Goal: Use online tool/utility: Utilize a website feature to perform a specific function

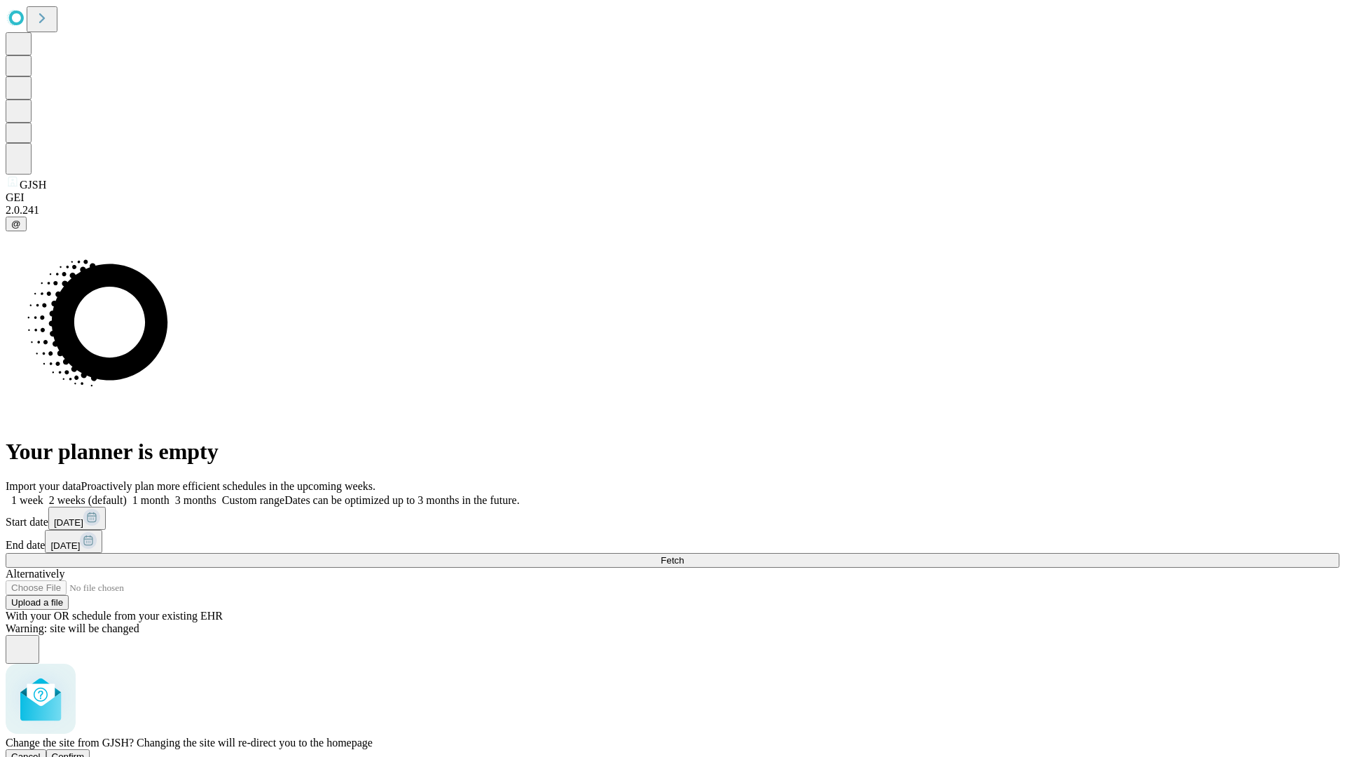
click at [85, 751] on span "Confirm" at bounding box center [68, 756] width 33 height 11
click at [127, 494] on label "2 weeks (default)" at bounding box center [84, 500] width 83 height 12
click at [684, 555] on span "Fetch" at bounding box center [672, 560] width 23 height 11
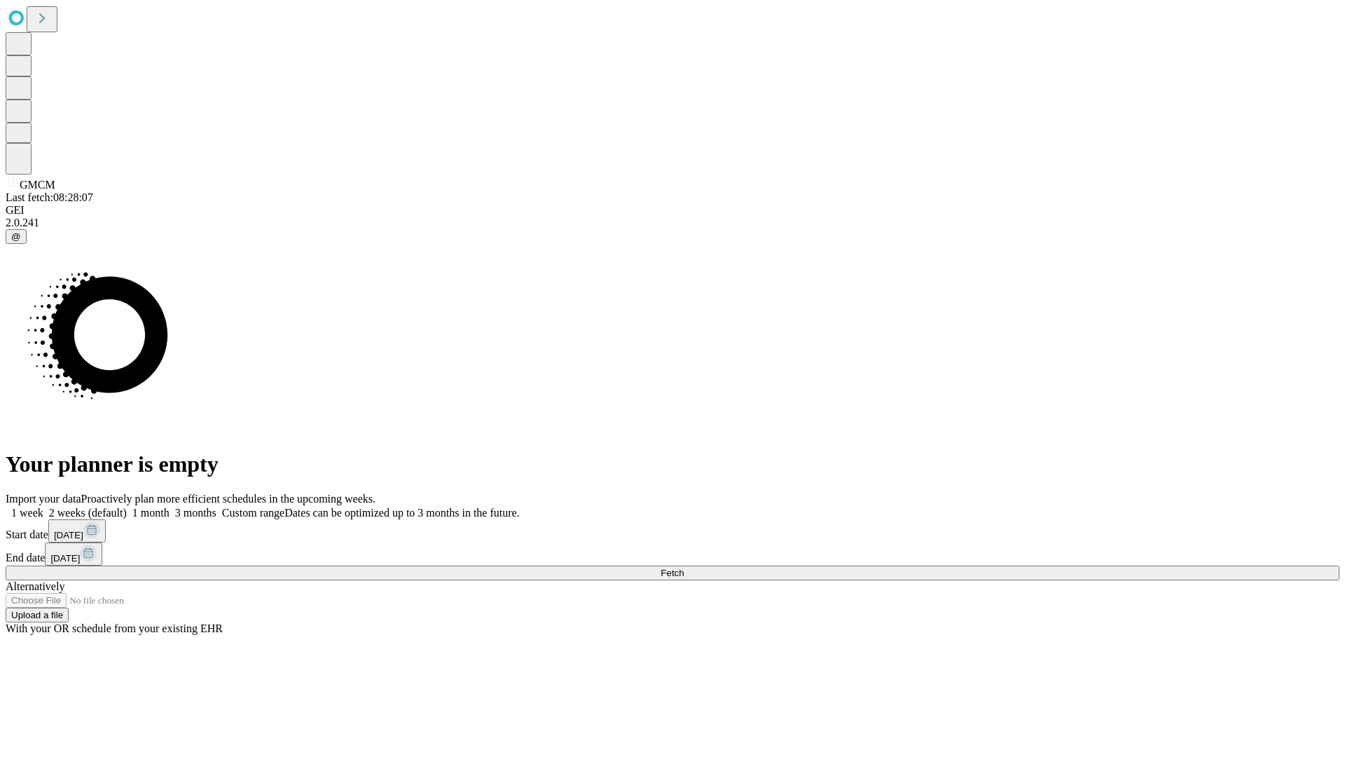
click at [127, 507] on label "2 weeks (default)" at bounding box center [84, 513] width 83 height 12
click at [684, 567] on span "Fetch" at bounding box center [672, 572] width 23 height 11
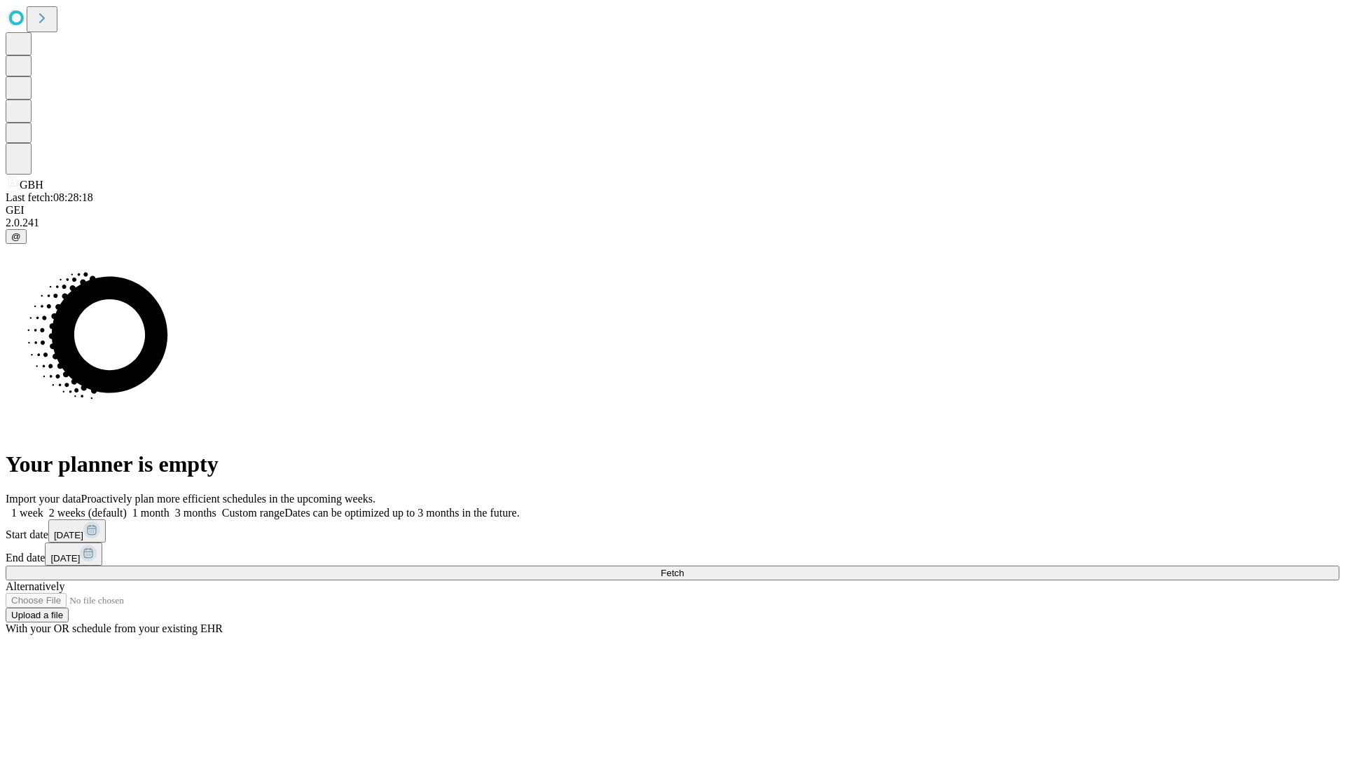
click at [684, 567] on span "Fetch" at bounding box center [672, 572] width 23 height 11
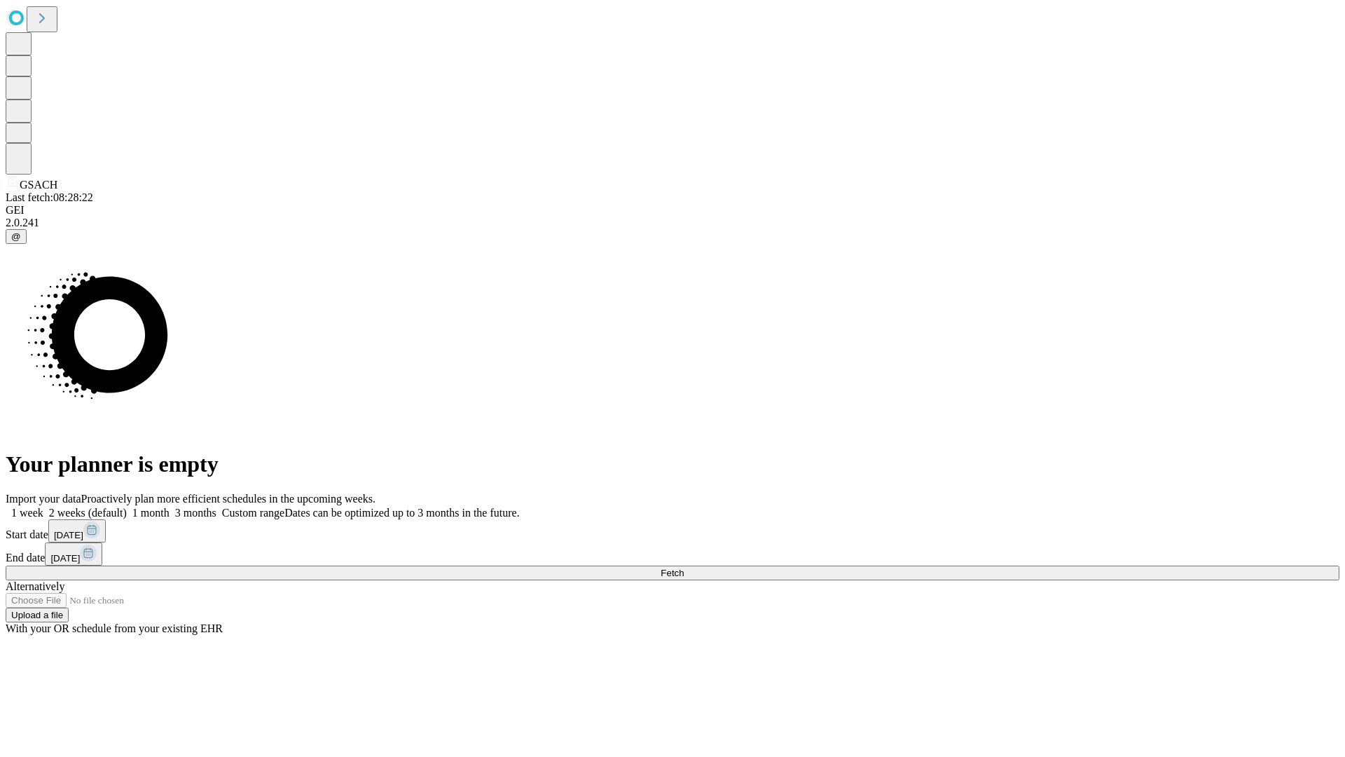
click at [684, 567] on span "Fetch" at bounding box center [672, 572] width 23 height 11
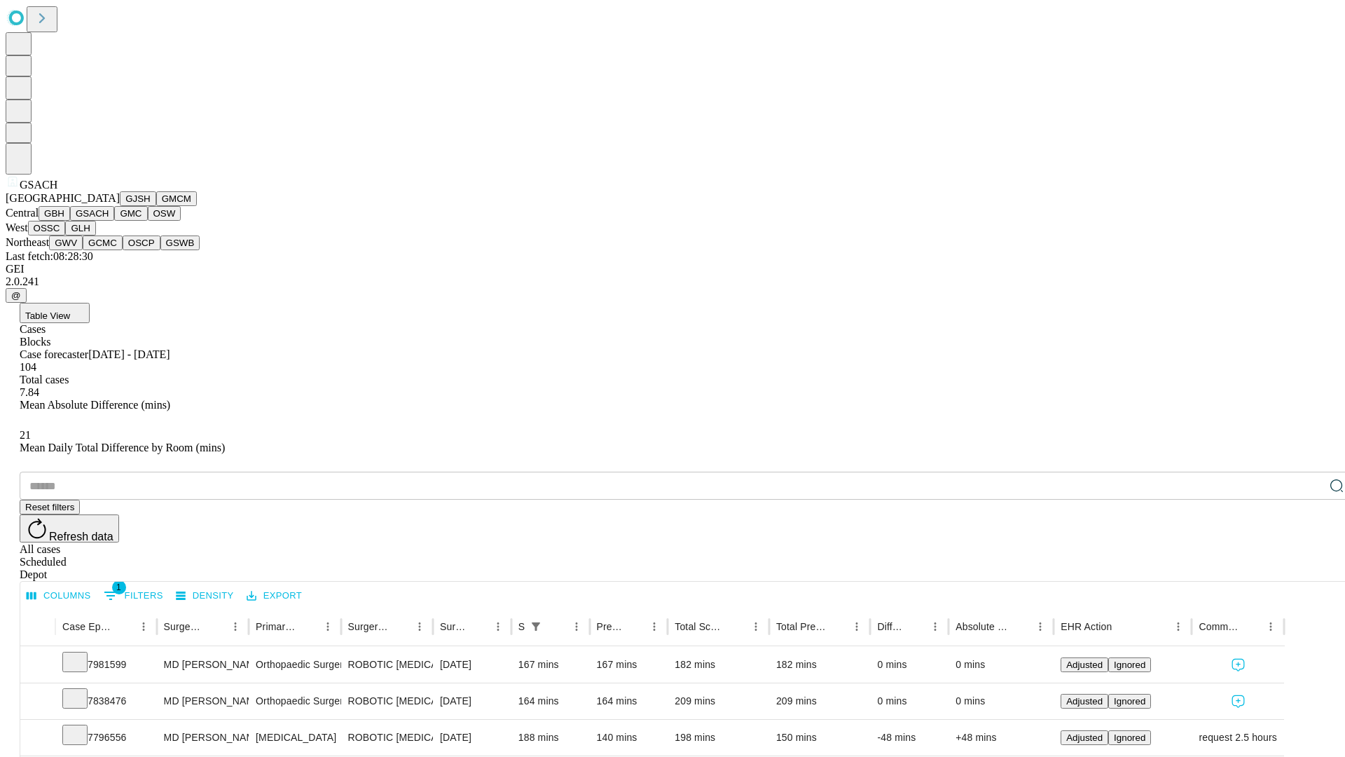
click at [114, 221] on button "GMC" at bounding box center [130, 213] width 33 height 15
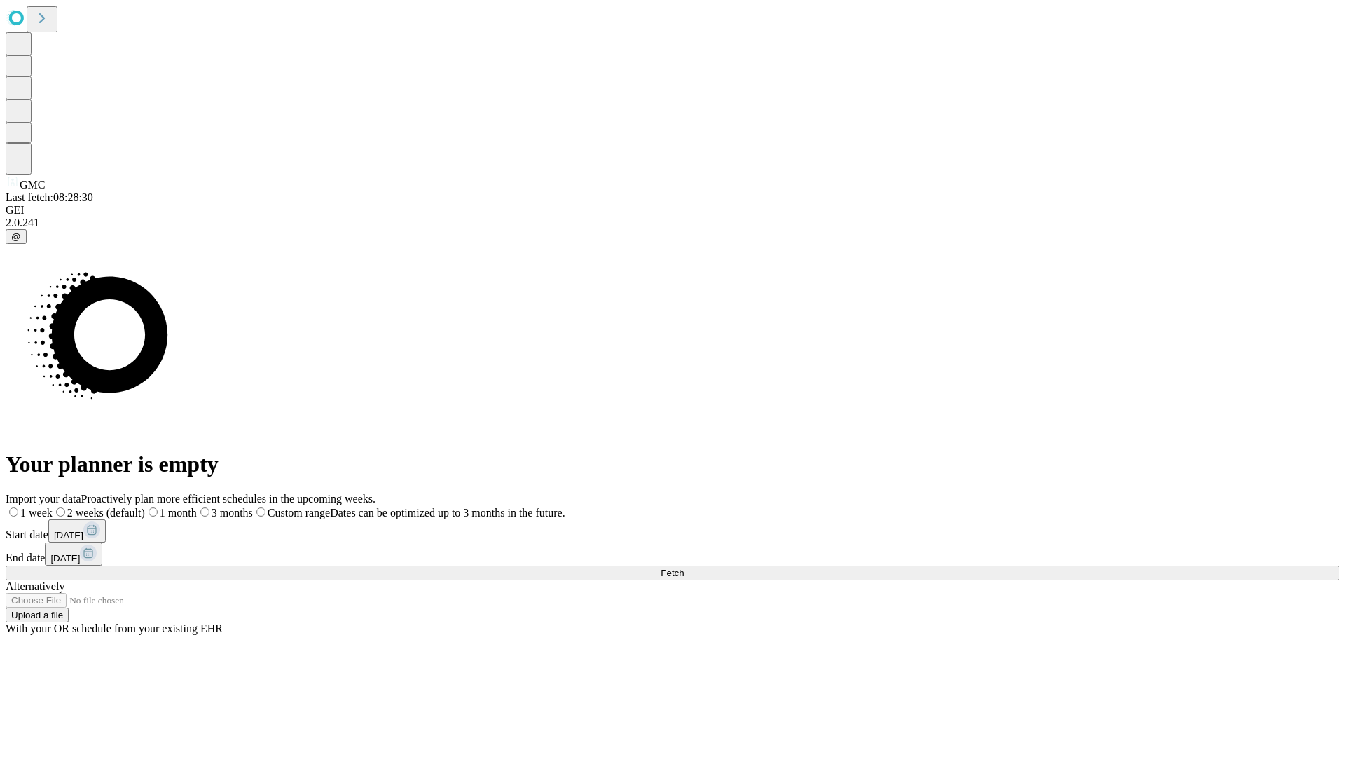
click at [684, 567] on span "Fetch" at bounding box center [672, 572] width 23 height 11
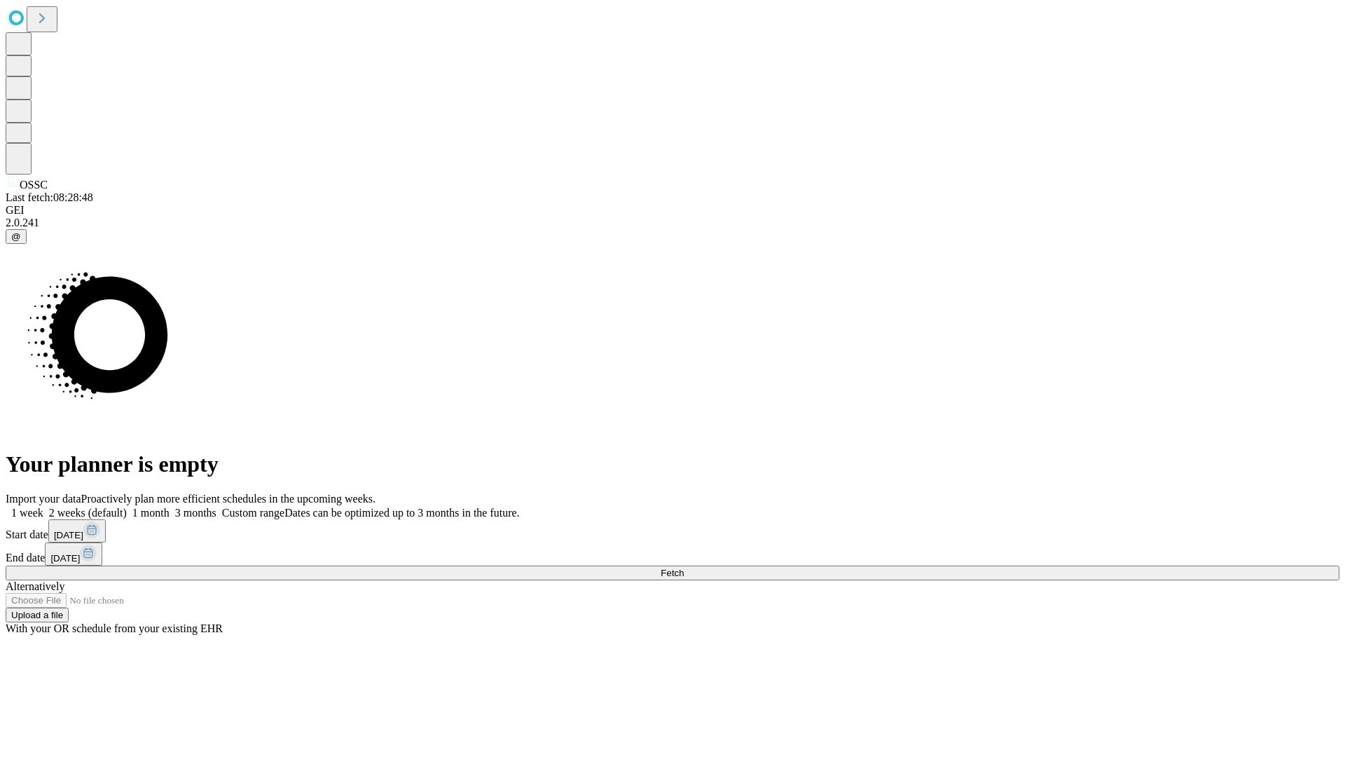
click at [127, 507] on label "2 weeks (default)" at bounding box center [84, 513] width 83 height 12
click at [684, 567] on span "Fetch" at bounding box center [672, 572] width 23 height 11
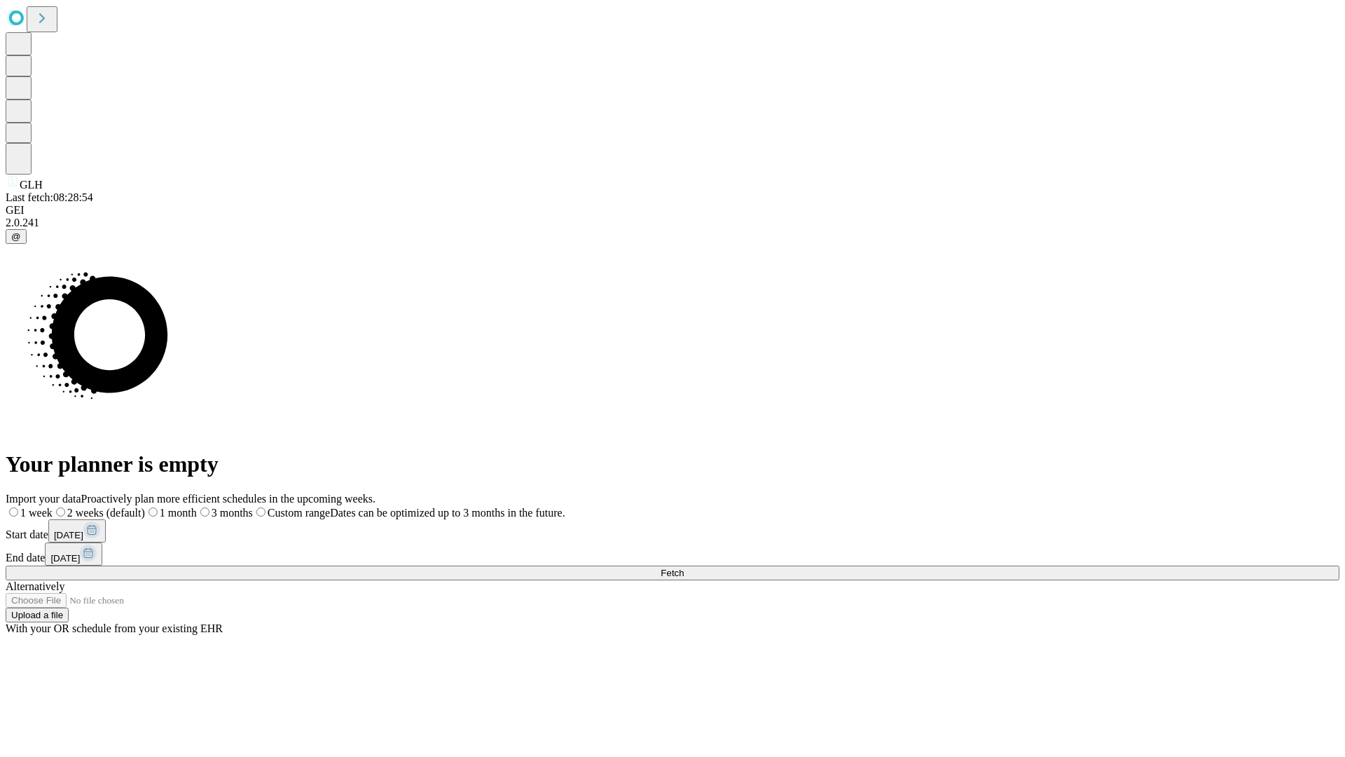
click at [684, 567] on span "Fetch" at bounding box center [672, 572] width 23 height 11
click at [127, 507] on label "2 weeks (default)" at bounding box center [84, 513] width 83 height 12
click at [684, 567] on span "Fetch" at bounding box center [672, 572] width 23 height 11
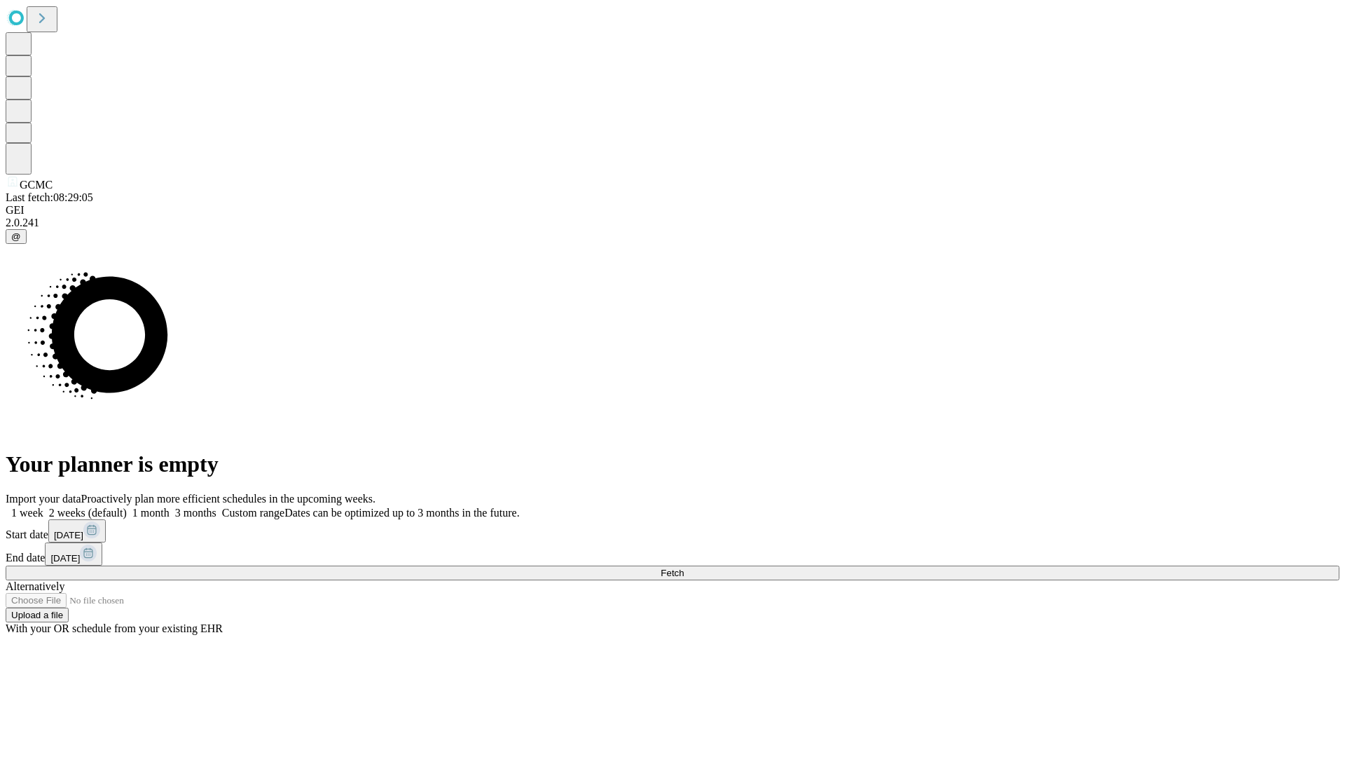
click at [127, 507] on label "2 weeks (default)" at bounding box center [84, 513] width 83 height 12
click at [684, 567] on span "Fetch" at bounding box center [672, 572] width 23 height 11
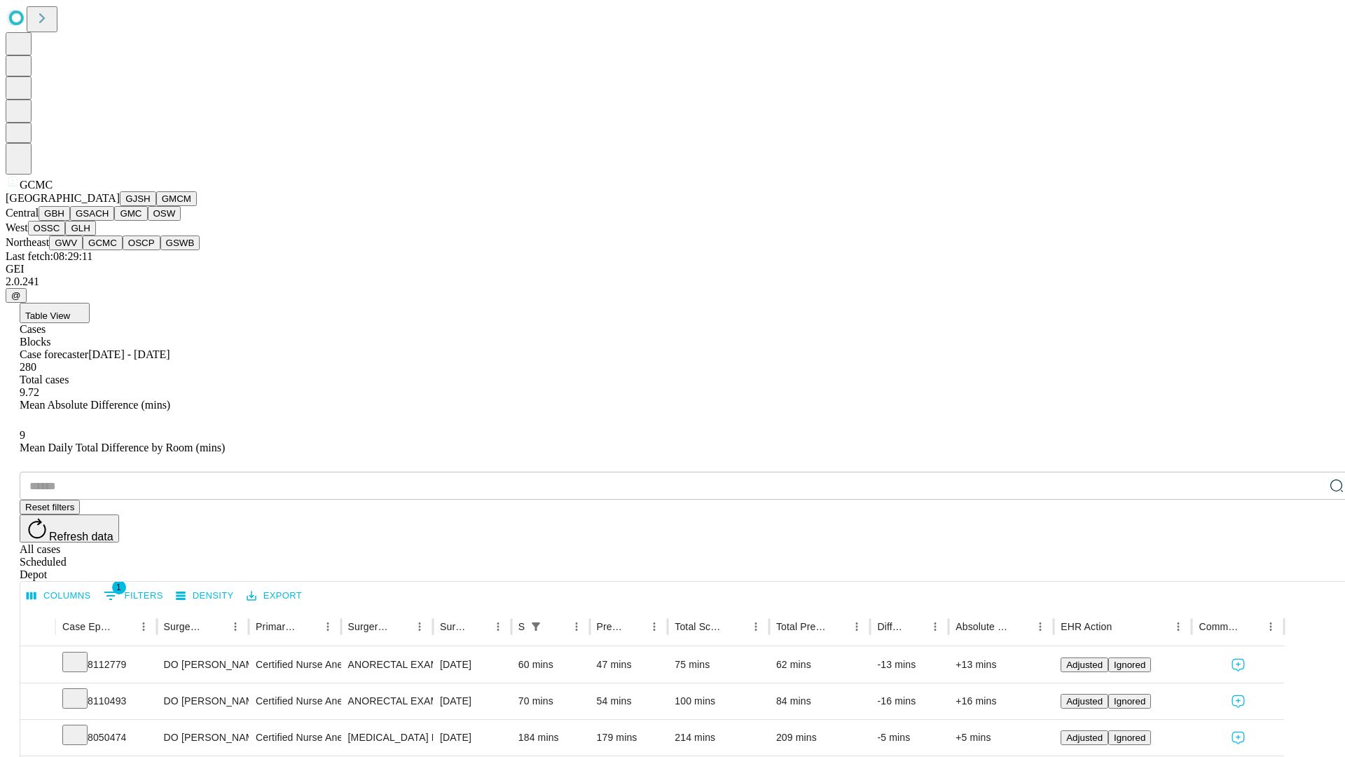
click at [123, 250] on button "OSCP" at bounding box center [142, 242] width 38 height 15
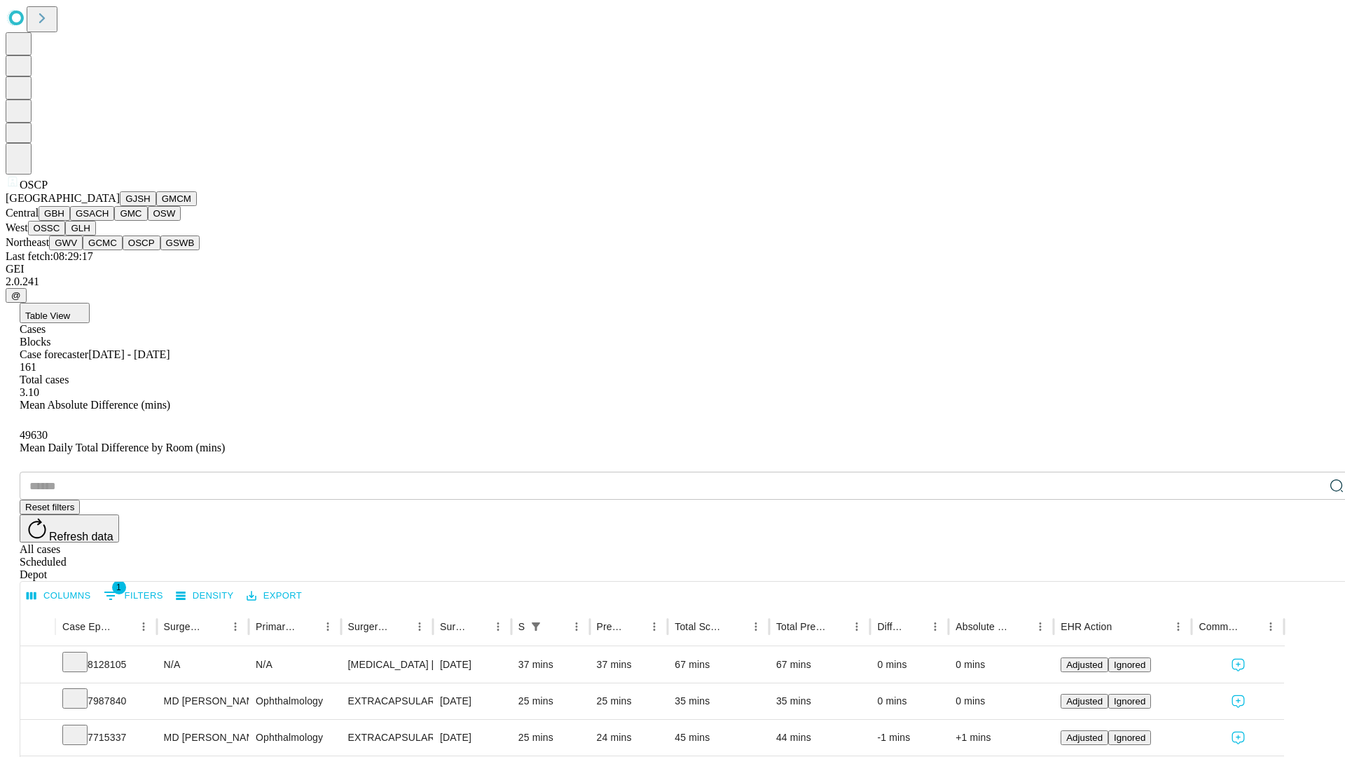
click at [160, 250] on button "GSWB" at bounding box center [180, 242] width 40 height 15
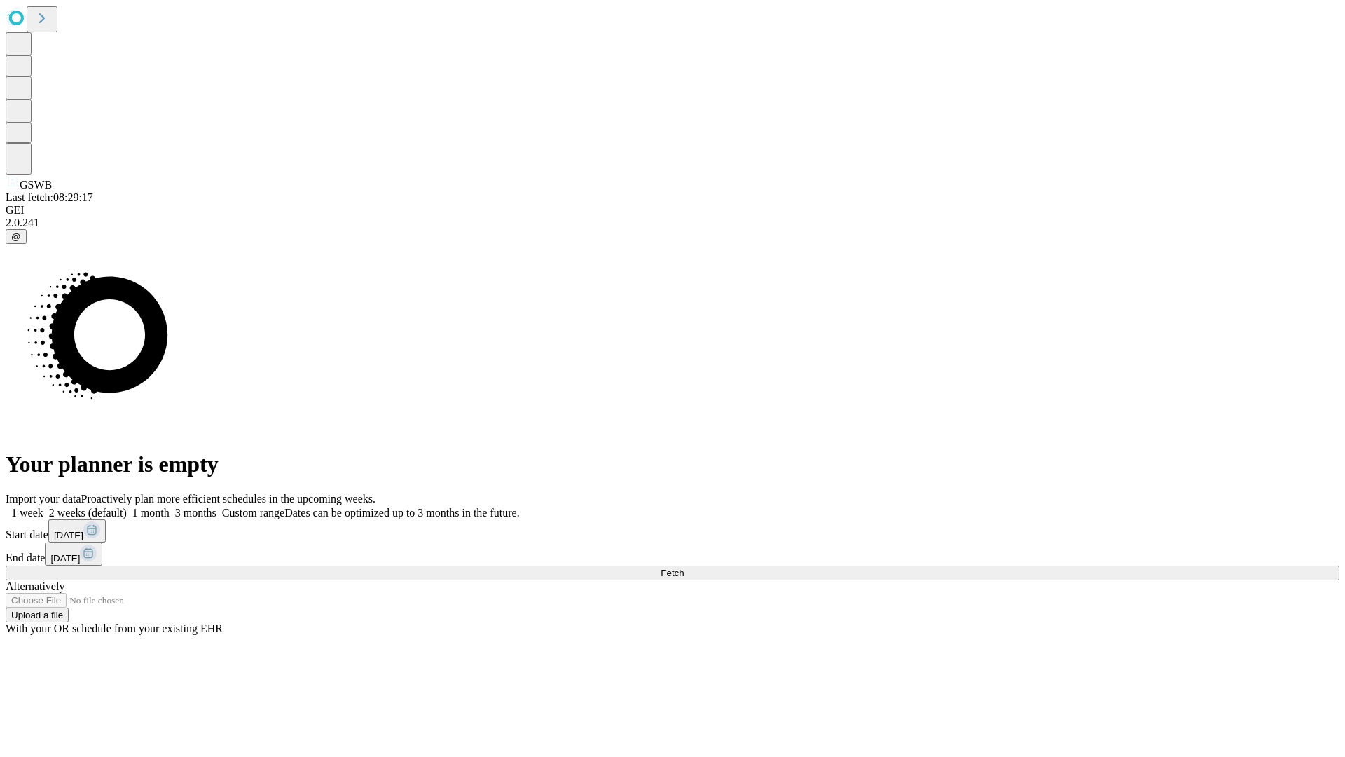
click at [127, 507] on label "2 weeks (default)" at bounding box center [84, 513] width 83 height 12
click at [684, 567] on span "Fetch" at bounding box center [672, 572] width 23 height 11
